Goal: Task Accomplishment & Management: Manage account settings

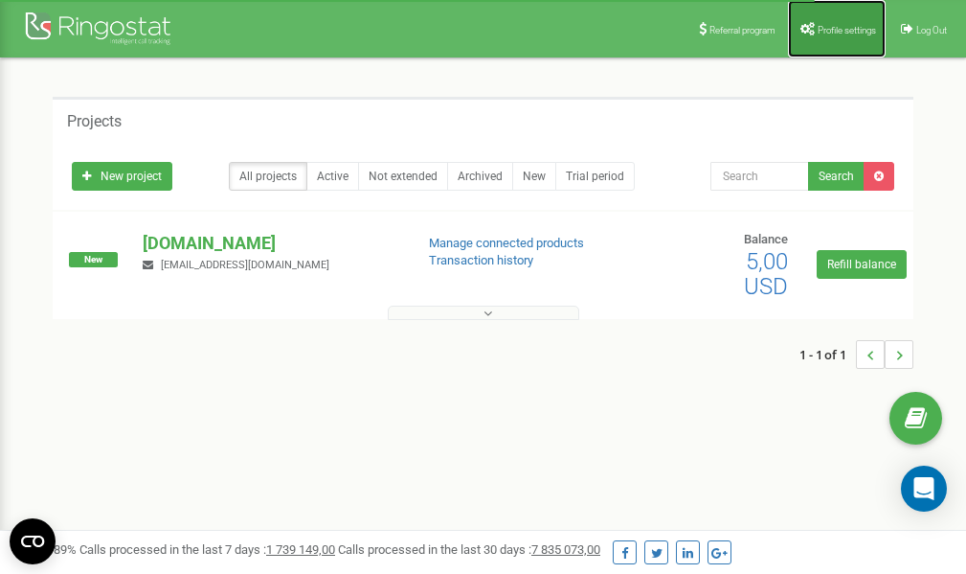
click at [836, 31] on span "Profile settings" at bounding box center [847, 30] width 58 height 11
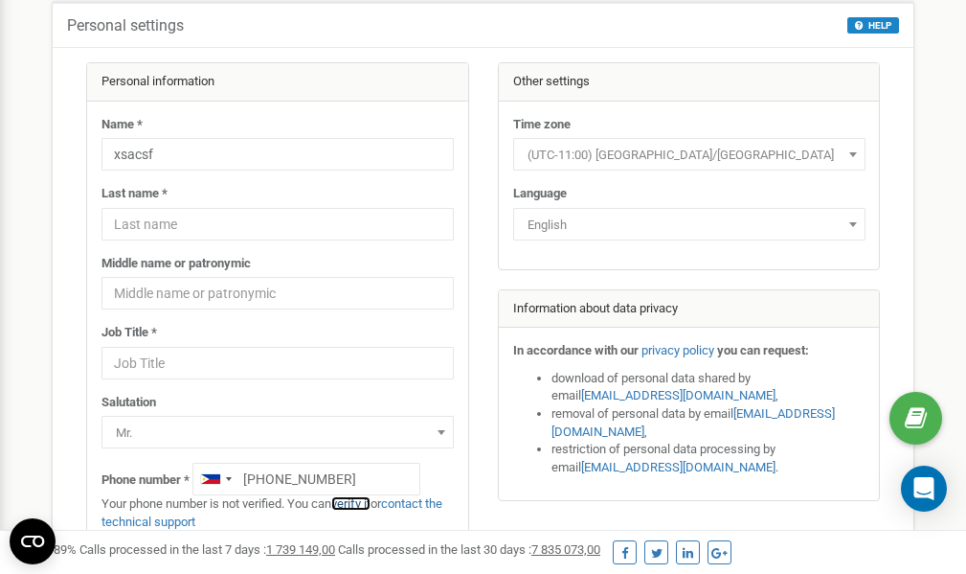
click at [357, 504] on link "verify it" at bounding box center [350, 503] width 39 height 14
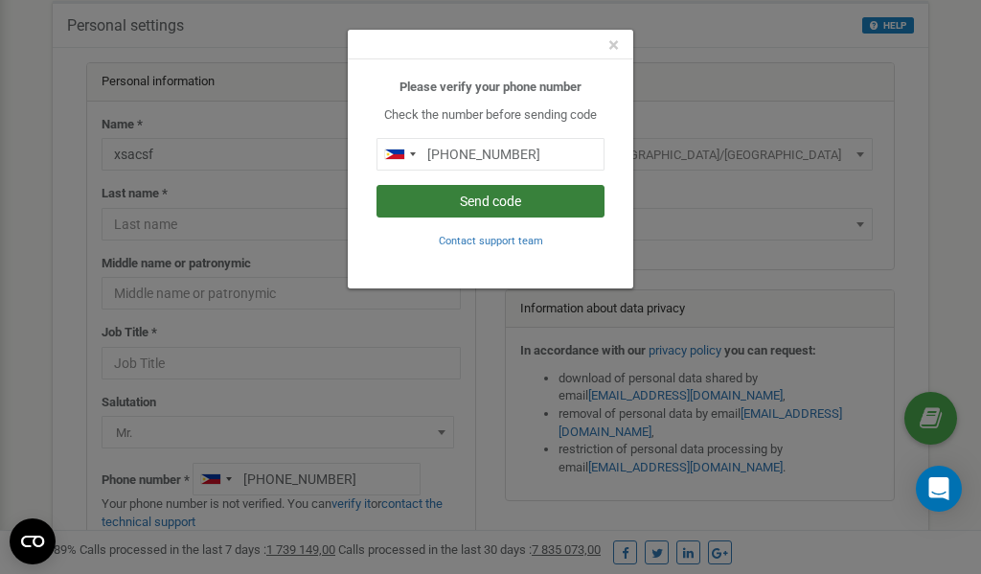
click at [464, 203] on button "Send code" at bounding box center [490, 201] width 228 height 33
